Goal: Task Accomplishment & Management: Manage account settings

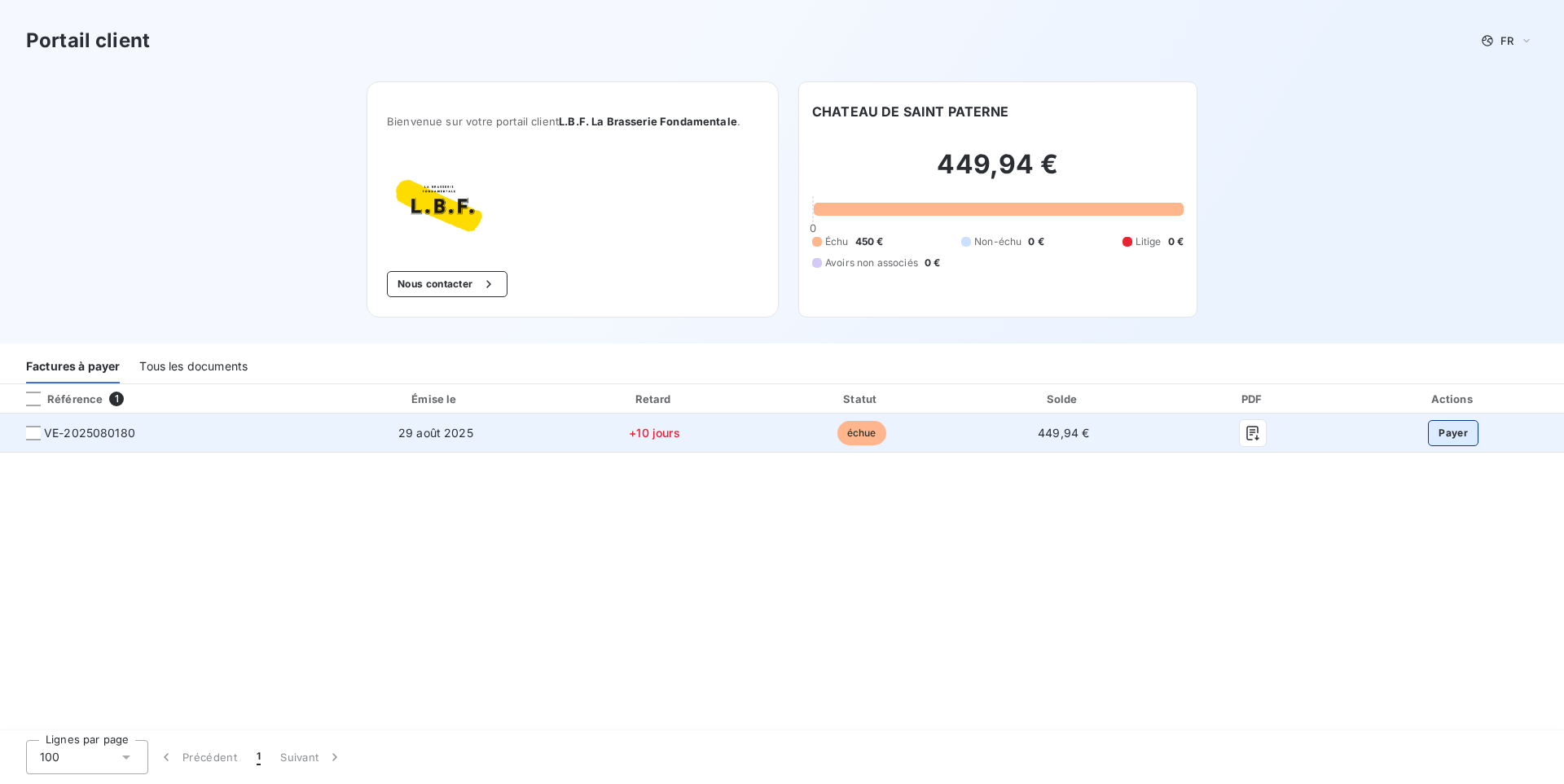
click at [1463, 442] on button "Payer" at bounding box center [1453, 433] width 51 height 26
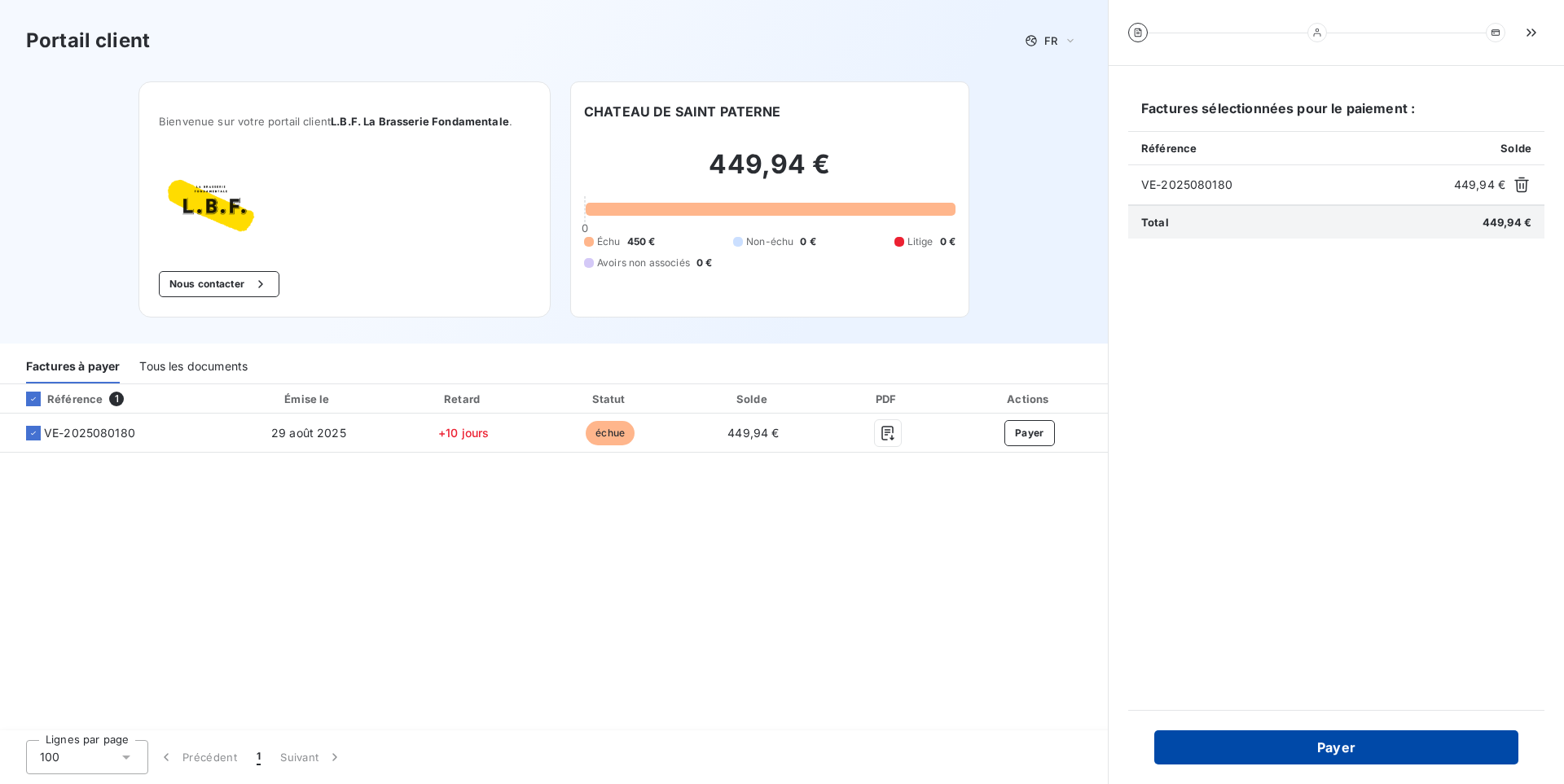
click at [1359, 753] on button "Payer" at bounding box center [1337, 748] width 365 height 34
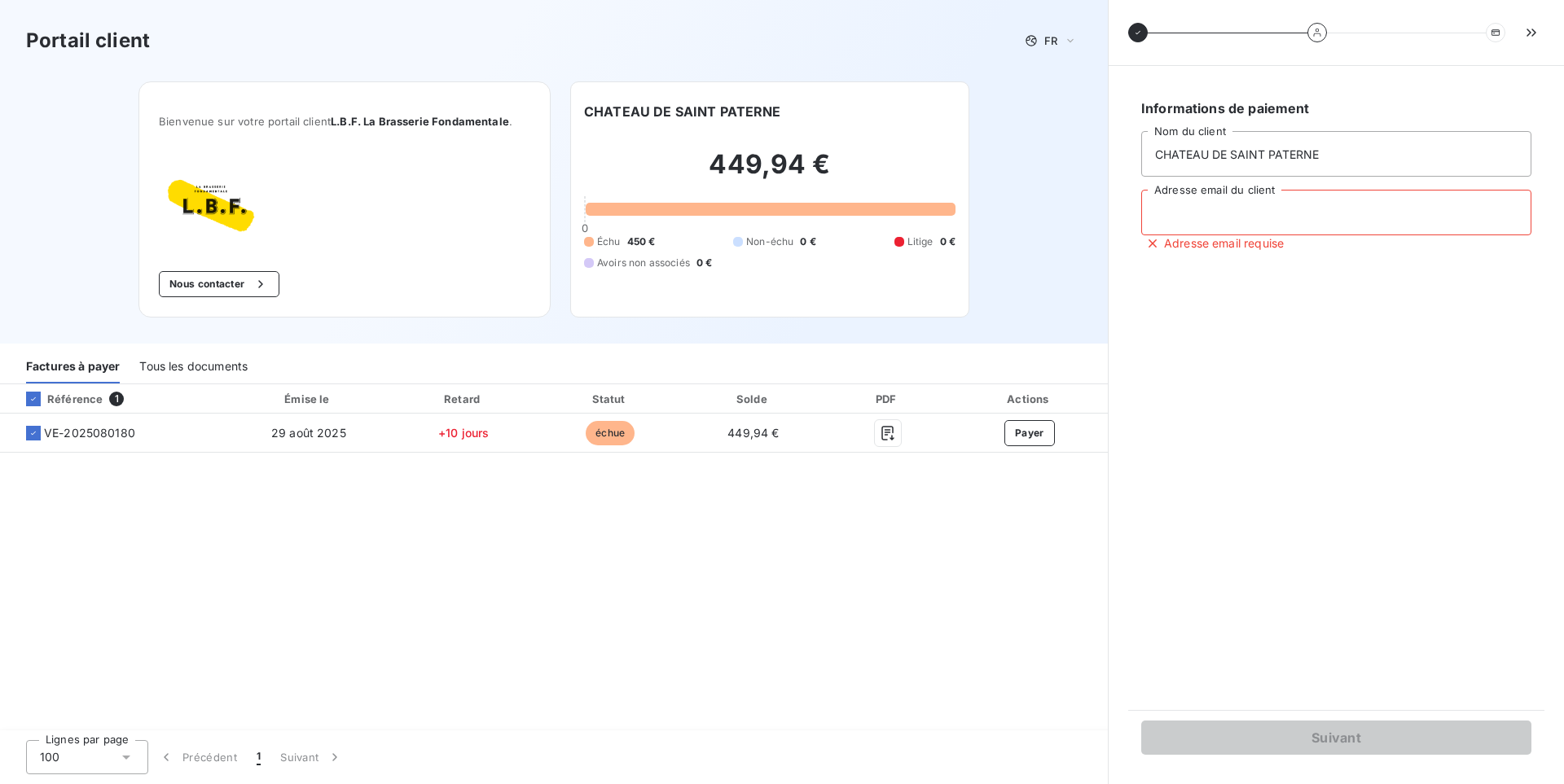
click at [1202, 213] on input "Adresse email du client" at bounding box center [1336, 212] width 390 height 46
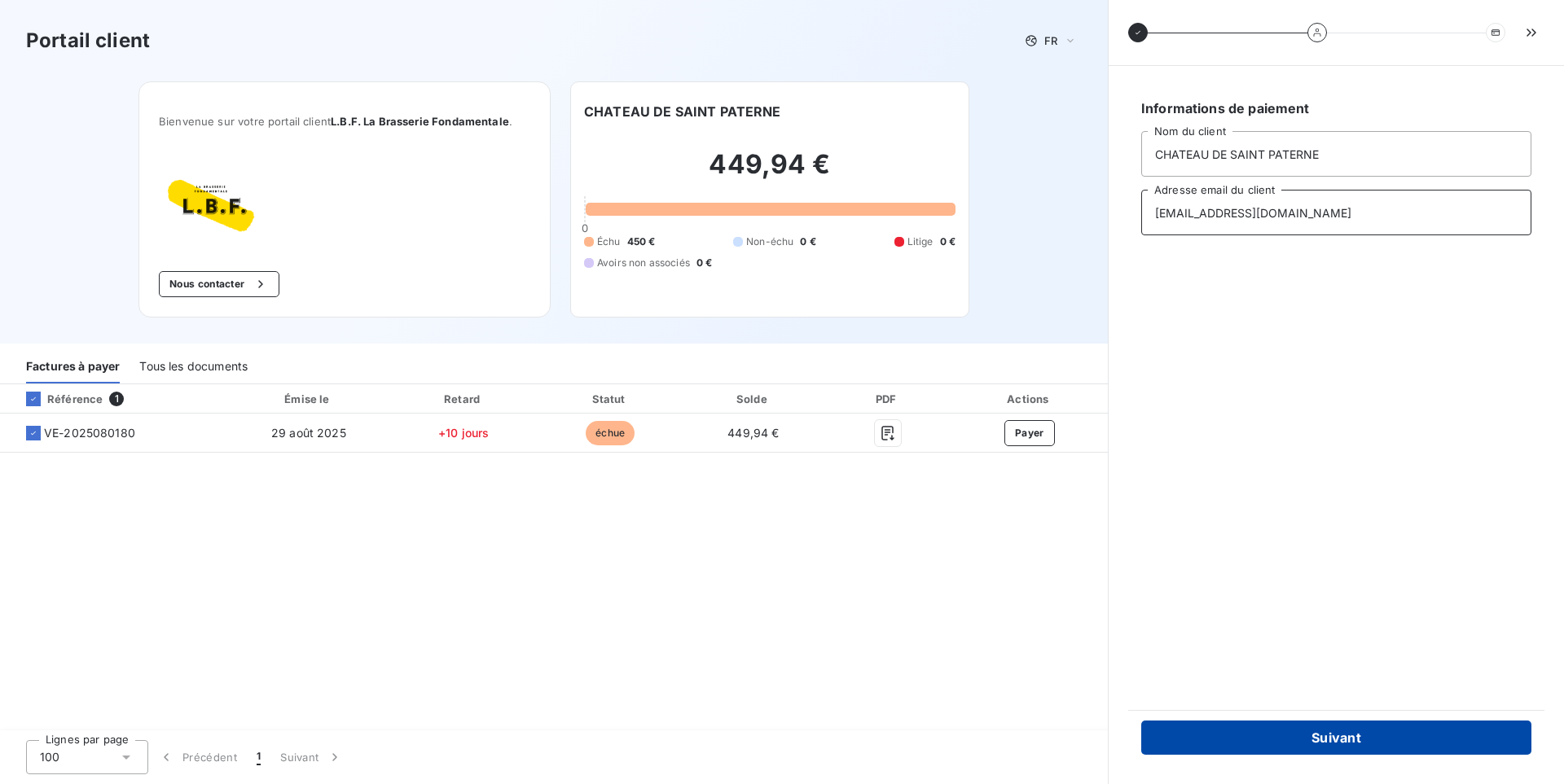
type input "chateaudesaintpaterne@wanadoo.fr"
click at [1352, 734] on button "Suivant" at bounding box center [1336, 738] width 390 height 34
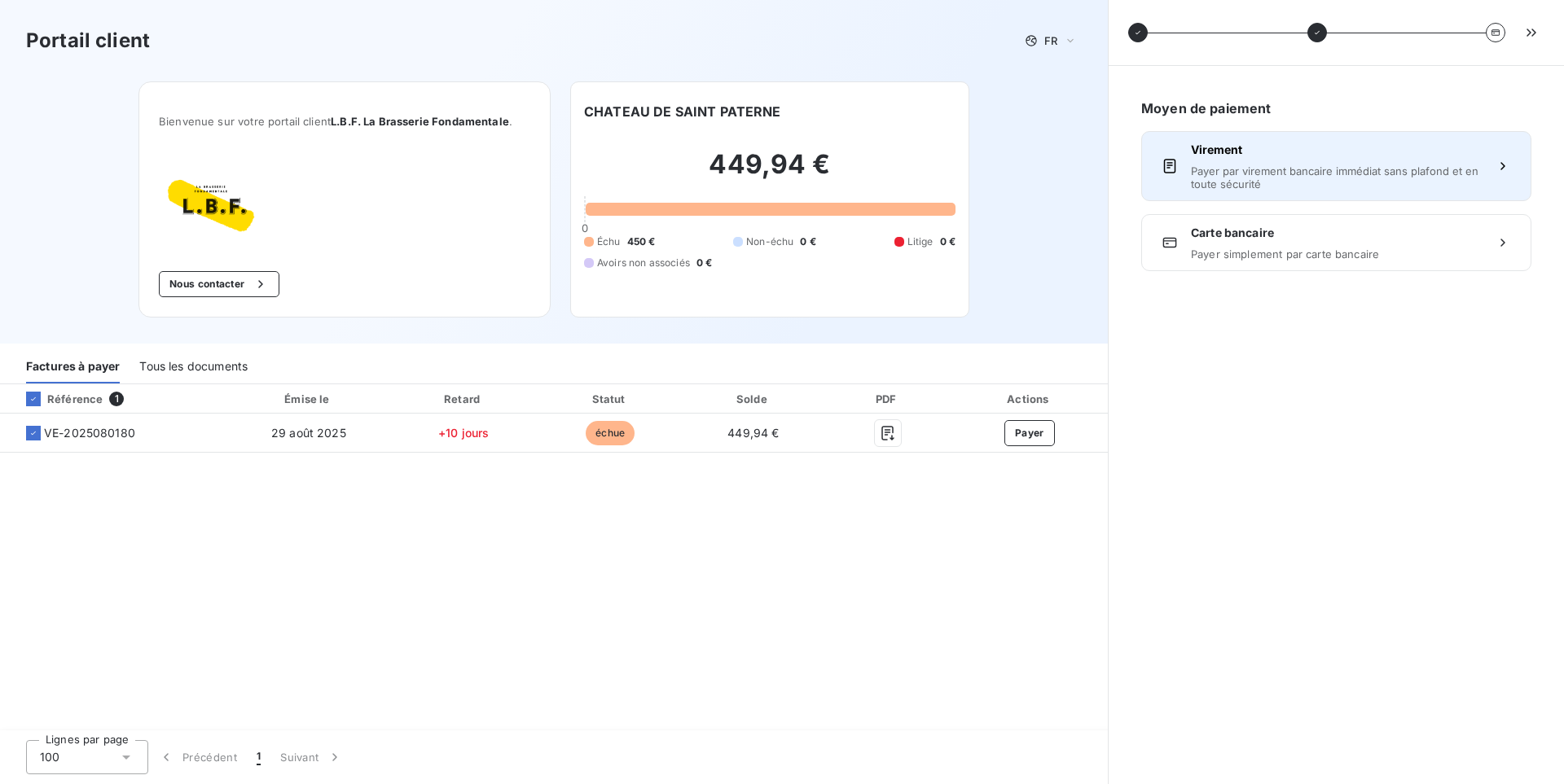
click at [1478, 188] on span "Payer par virement bancaire immédiat sans plafond et en toute sécurité" at bounding box center [1336, 177] width 291 height 26
